Goal: Task Accomplishment & Management: Complete application form

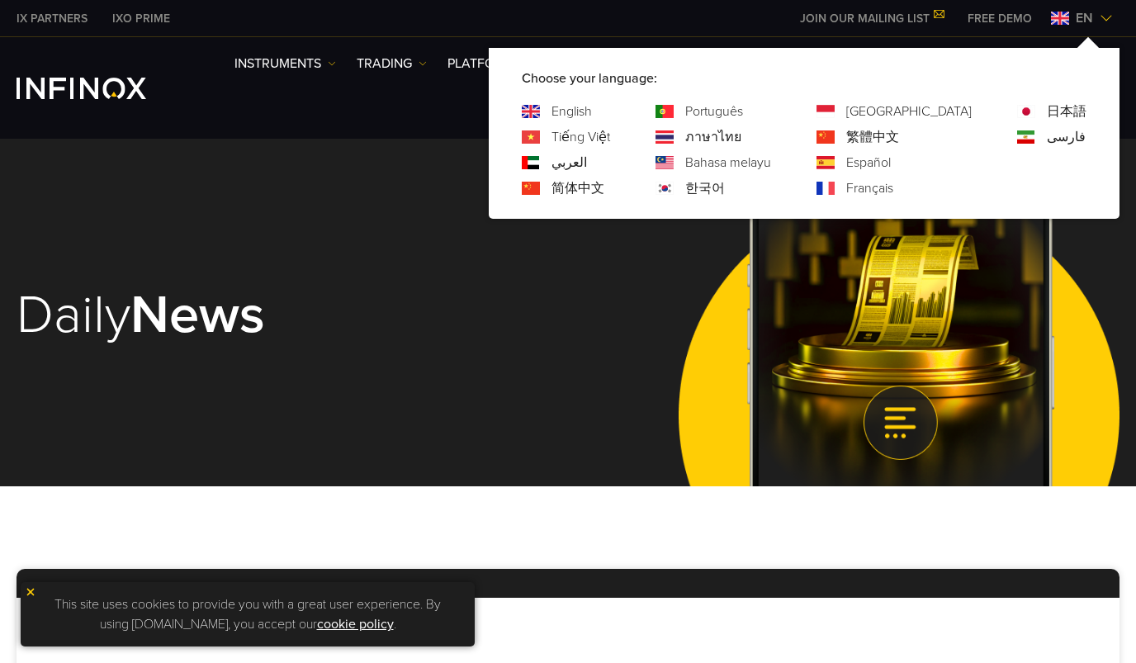
click at [725, 188] on link "한국어" at bounding box center [705, 188] width 40 height 20
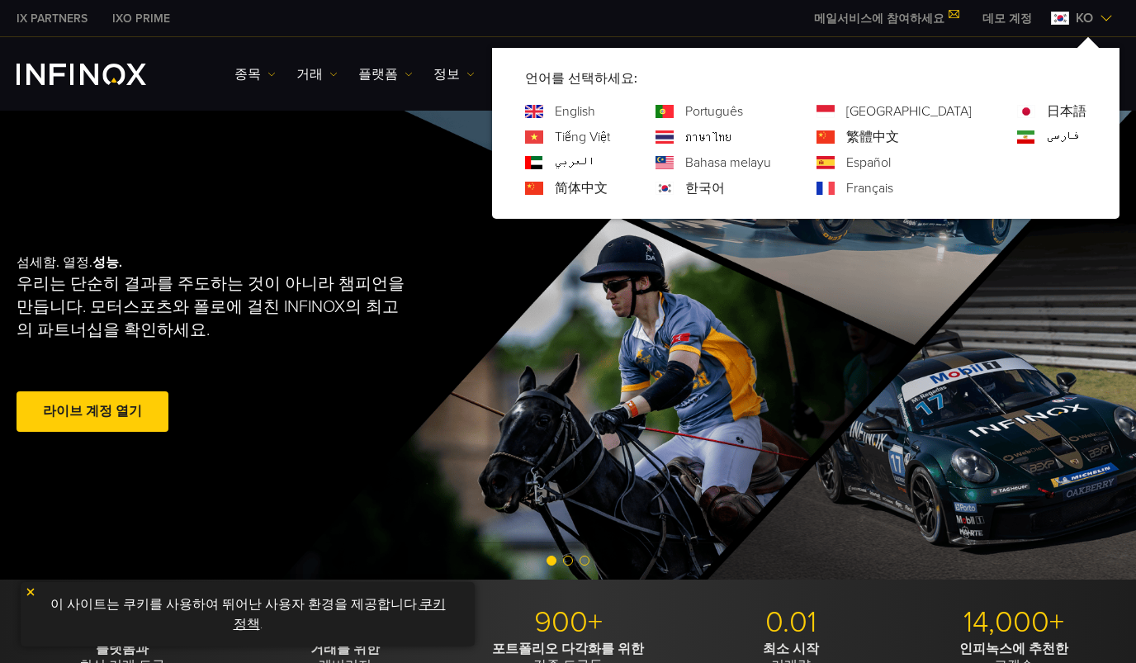
click at [725, 184] on link "한국어" at bounding box center [705, 188] width 40 height 20
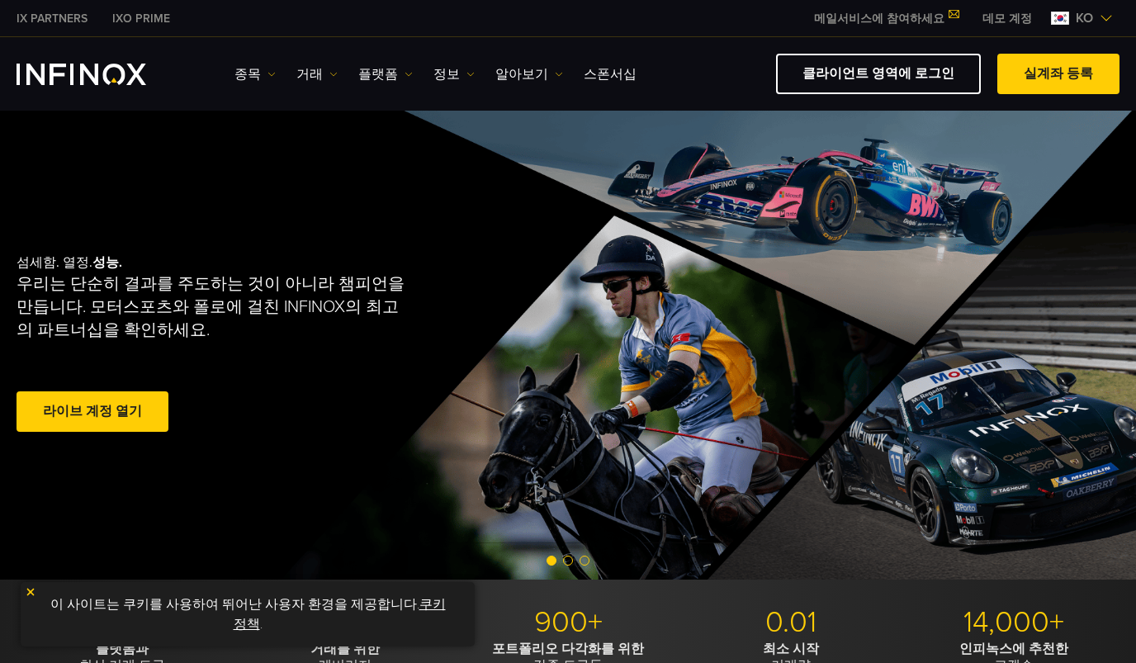
click at [1060, 73] on link "실계좌 등록" at bounding box center [1058, 74] width 122 height 40
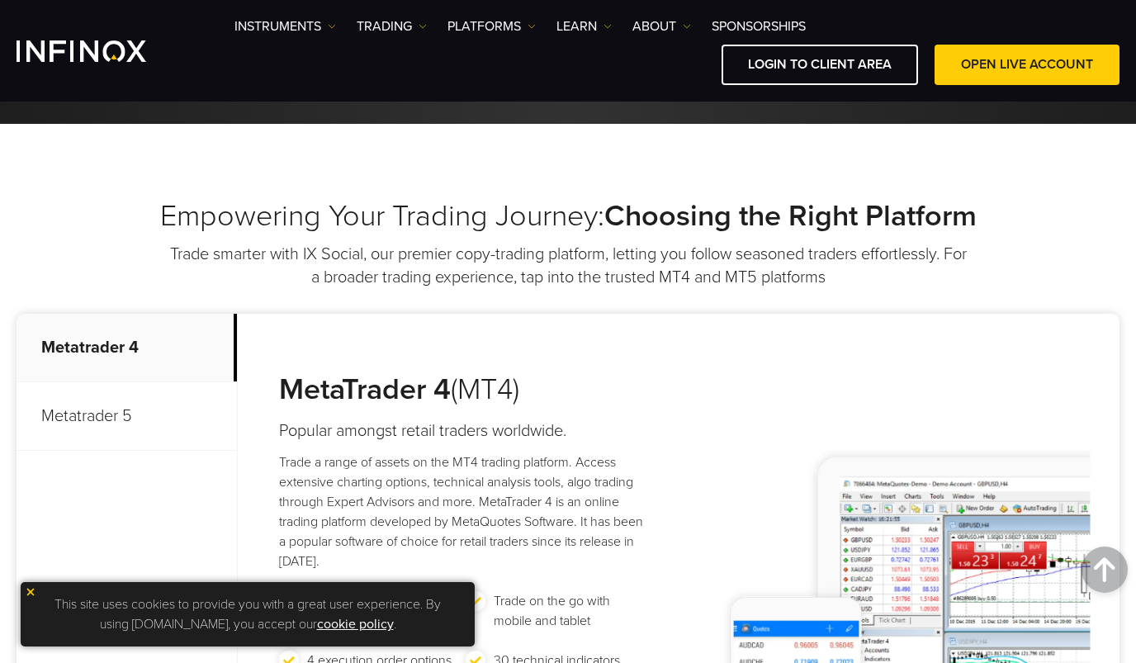
scroll to position [495, 0]
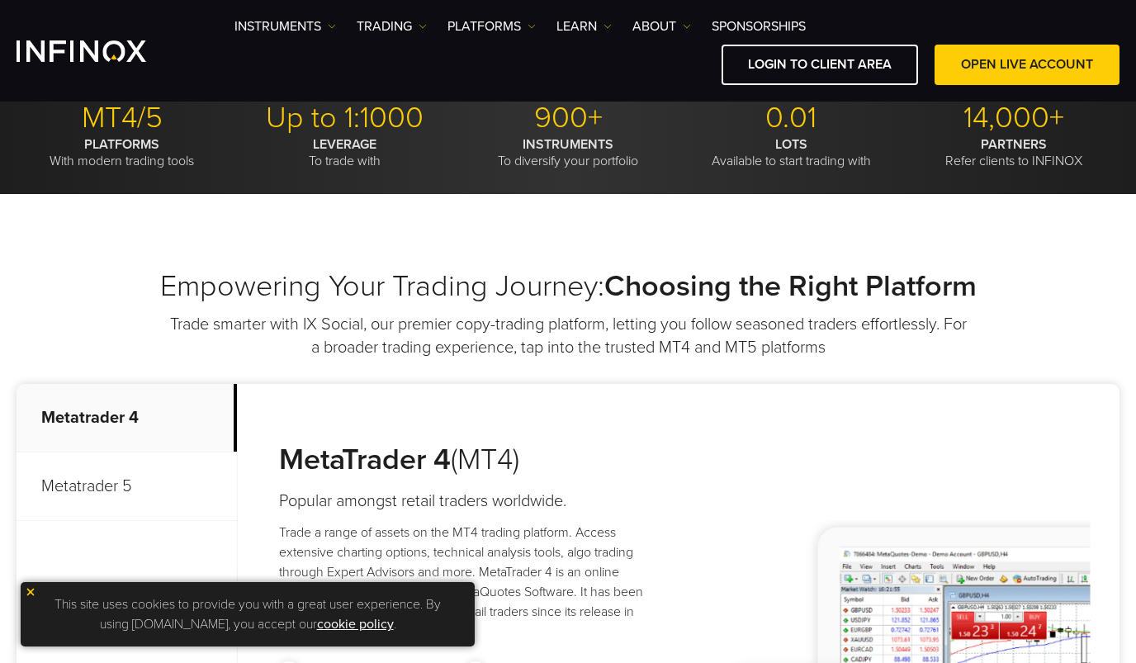
click at [126, 475] on p "Metatrader 5" at bounding box center [127, 486] width 220 height 69
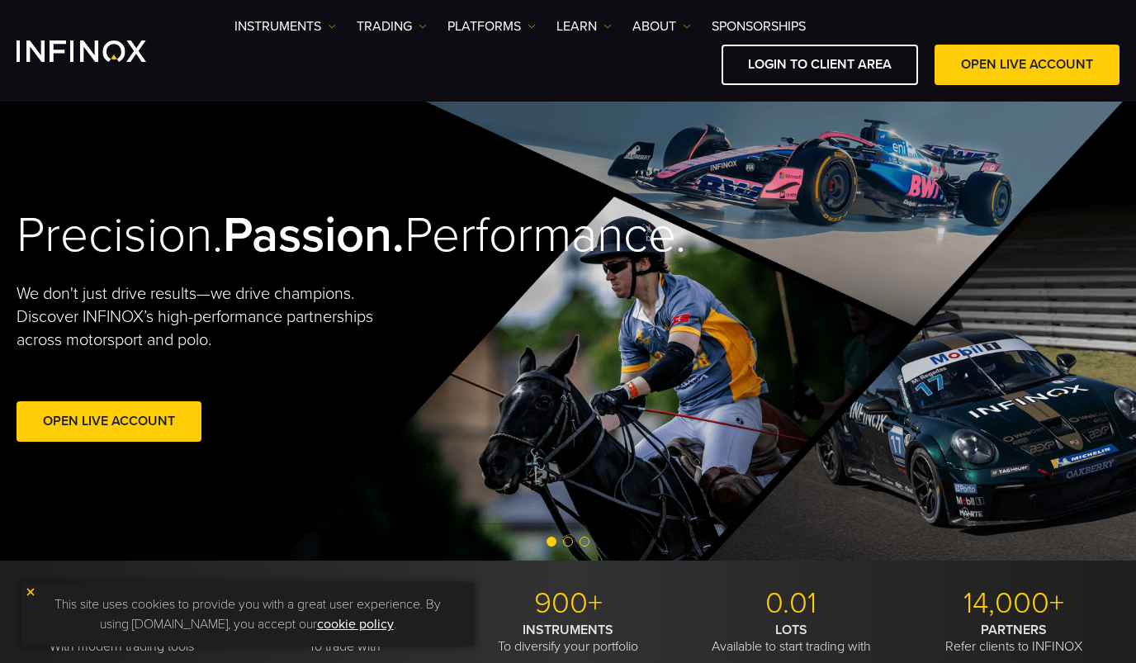
scroll to position [0, 0]
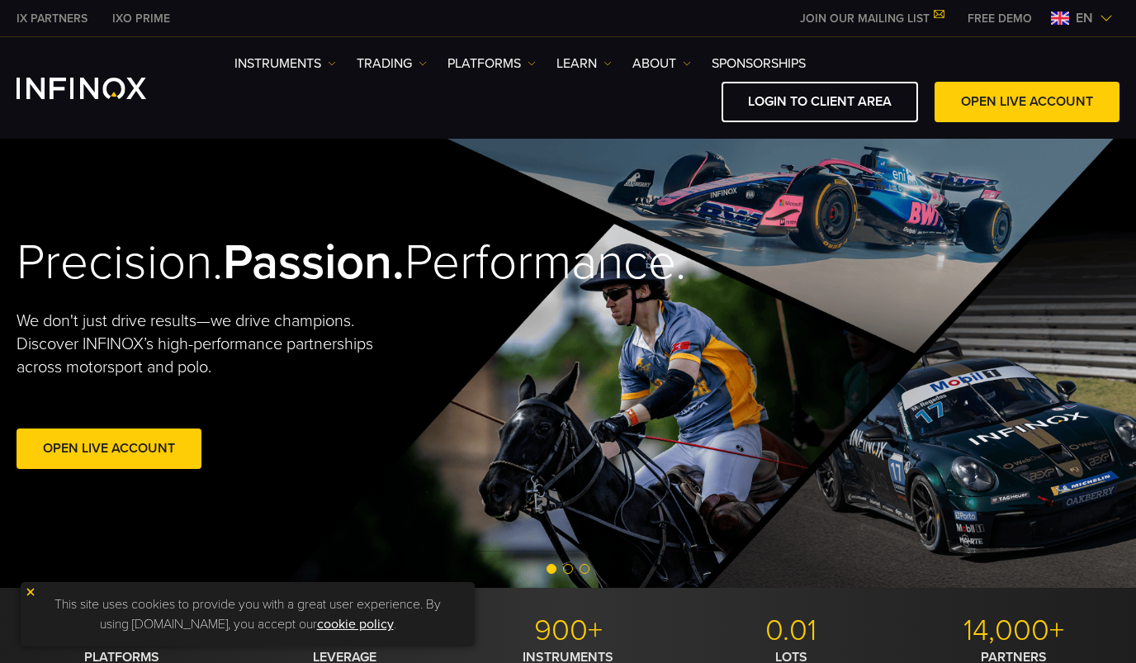
click at [1092, 24] on span "en" at bounding box center [1084, 18] width 31 height 20
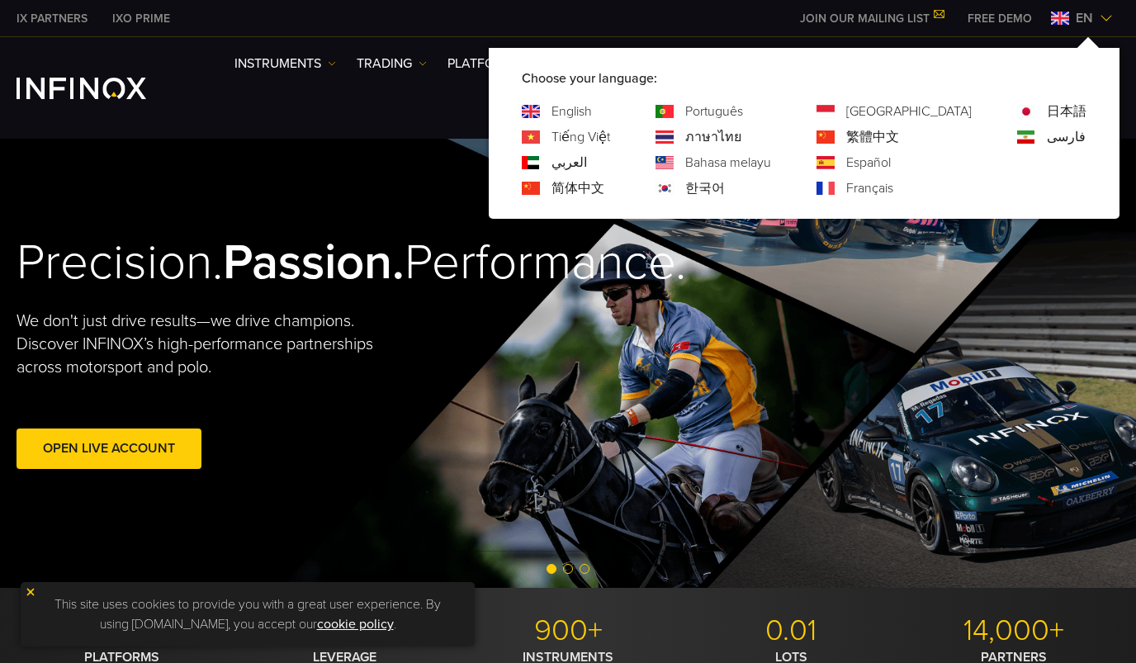
click at [725, 191] on link "한국어" at bounding box center [705, 188] width 40 height 20
